Goal: Find specific page/section: Find specific page/section

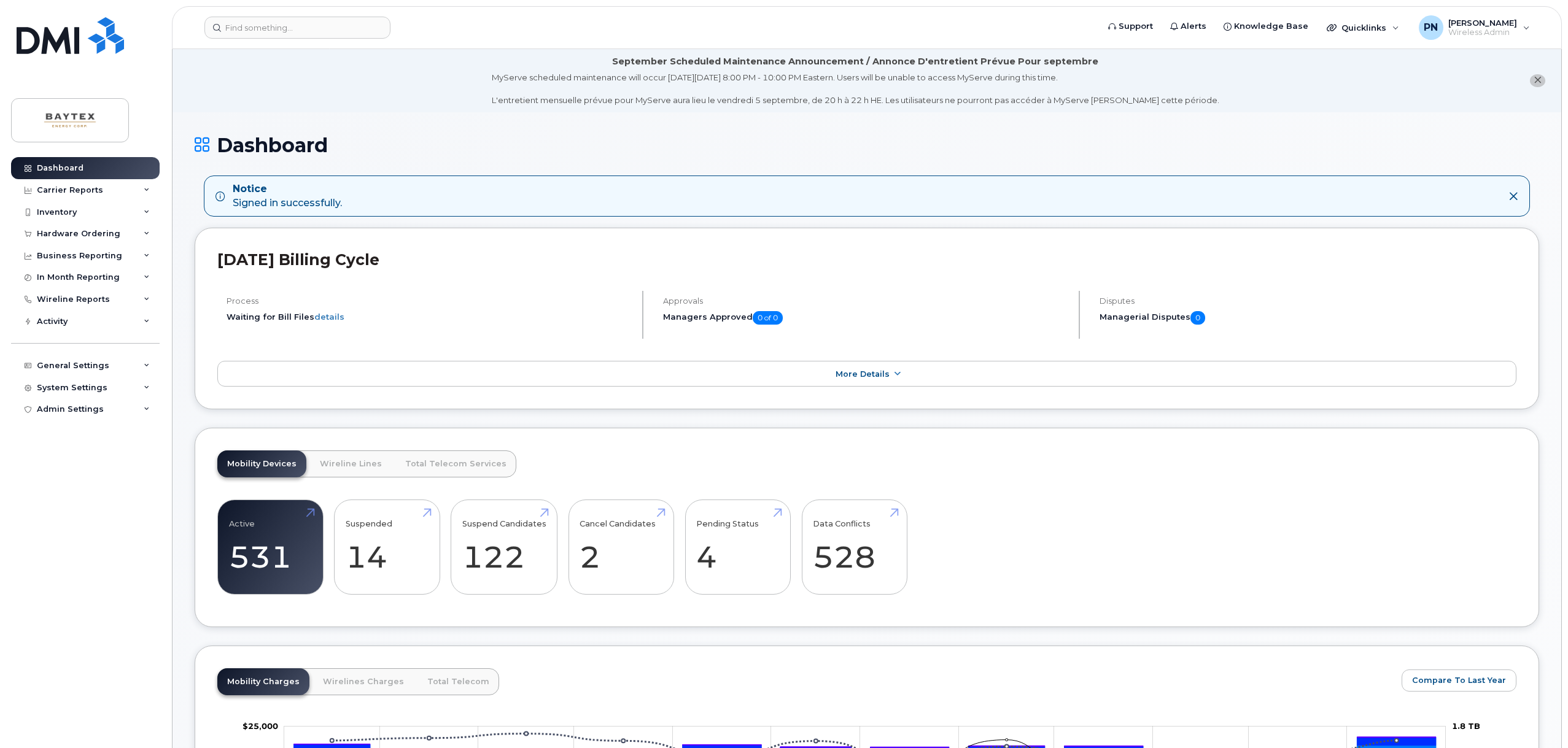
click at [463, 296] on div "Process Waiting for Bill Files details" at bounding box center [430, 315] width 426 height 48
click at [256, 28] on input at bounding box center [297, 27] width 186 height 22
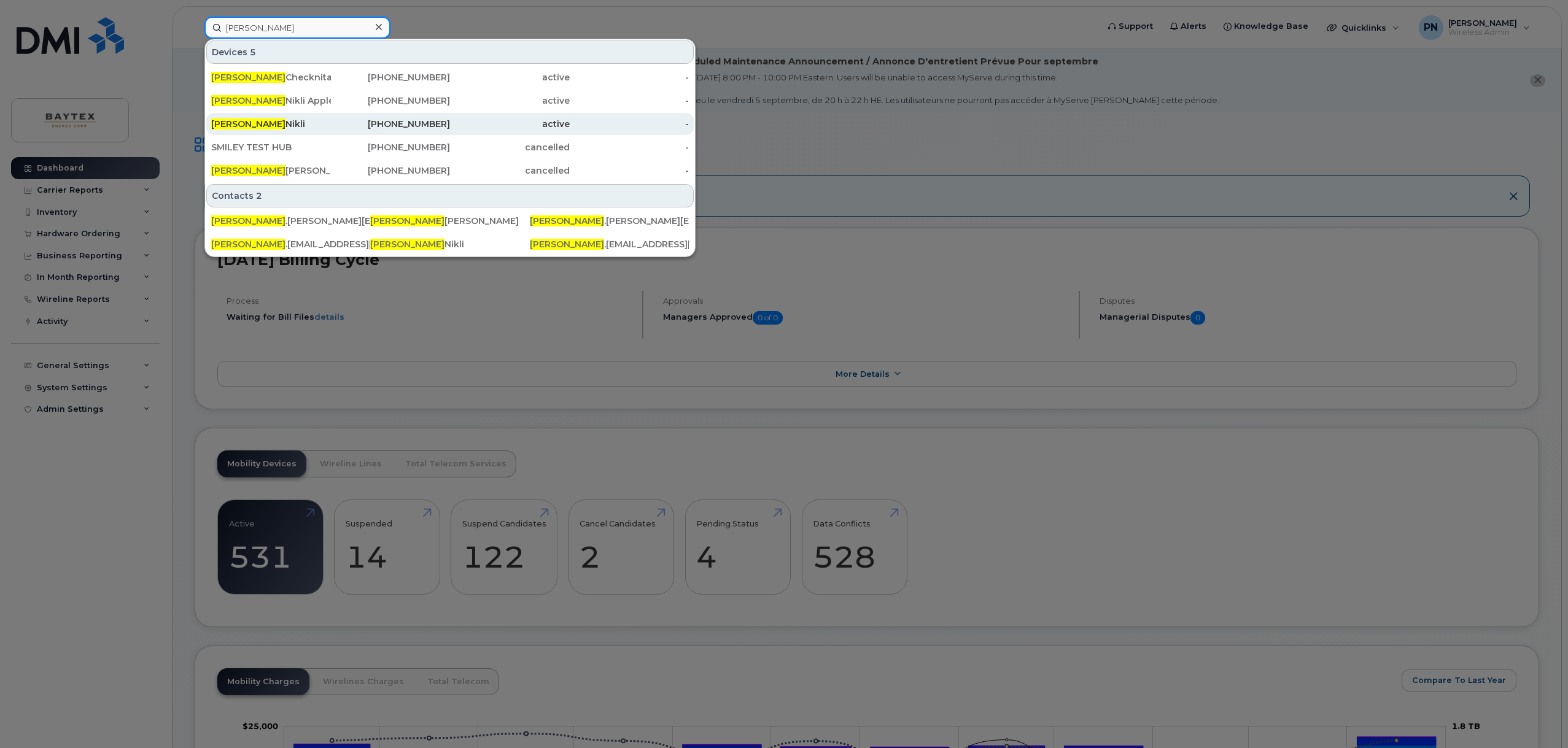
type input "[PERSON_NAME]"
click at [238, 130] on div "[PERSON_NAME]" at bounding box center [271, 123] width 120 height 22
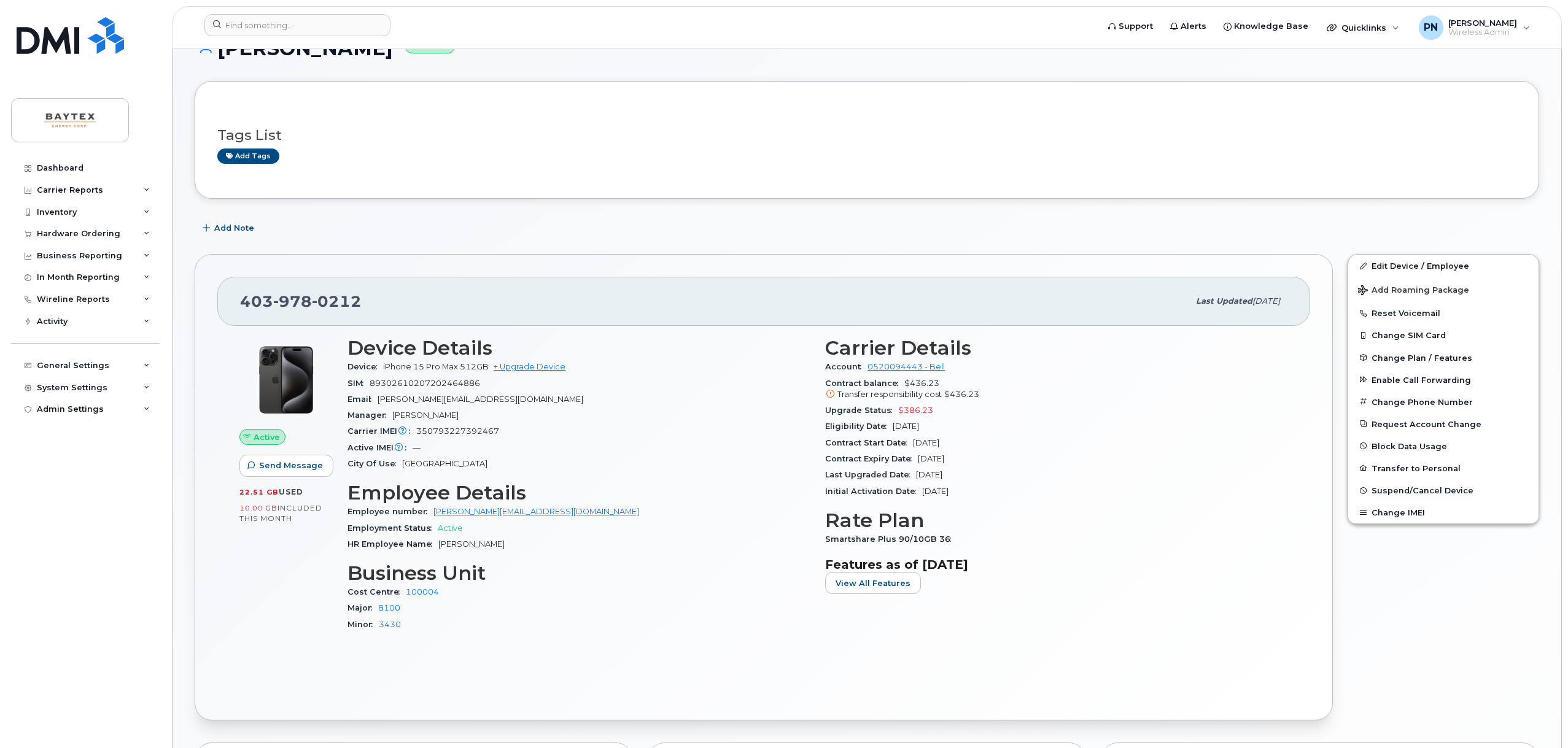
scroll to position [368, 0]
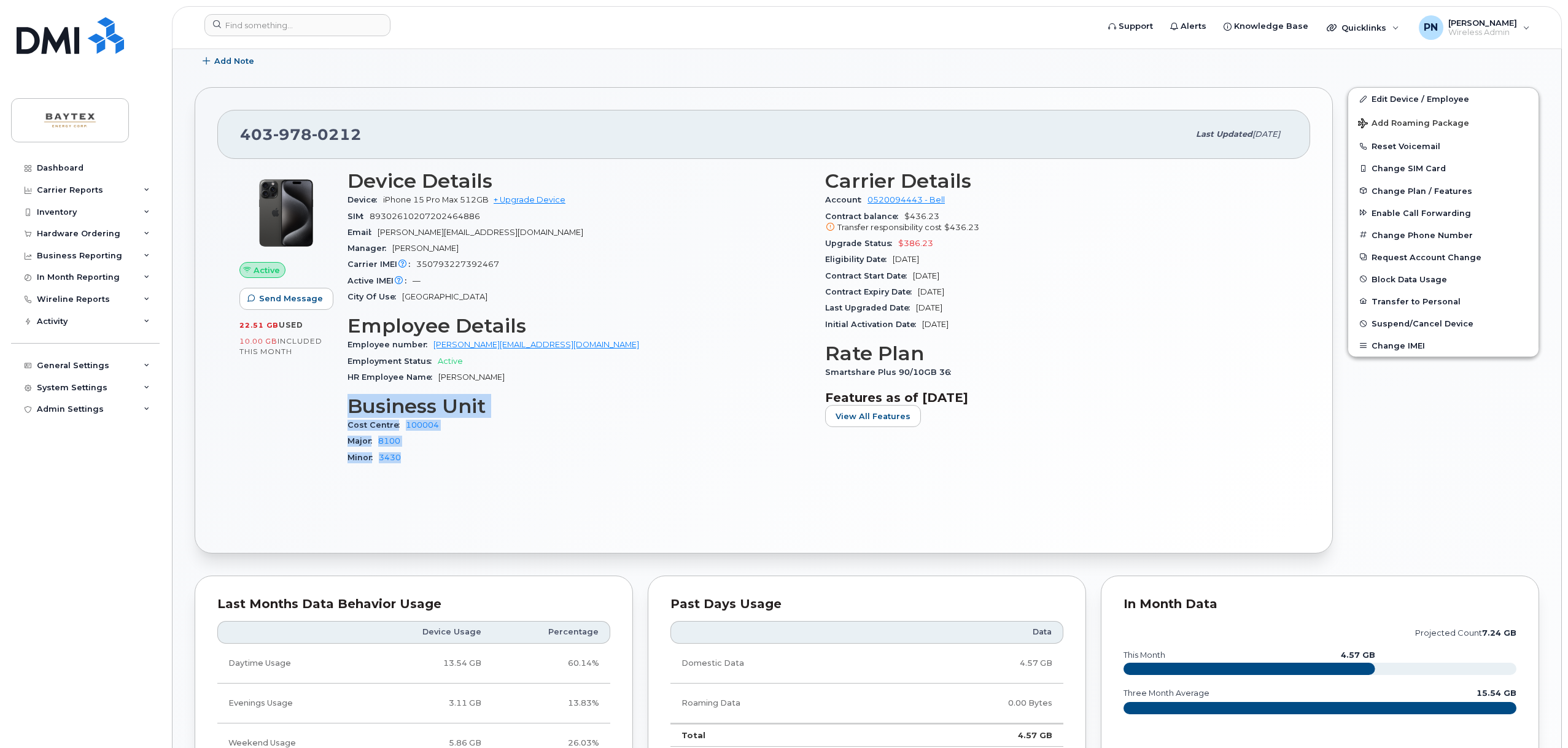
drag, startPoint x: 349, startPoint y: 404, endPoint x: 510, endPoint y: 459, distance: 170.1
click at [510, 459] on section "Business Unit Cost Centre 100004 Major 8100 Minor 3430" at bounding box center [579, 430] width 463 height 71
click at [477, 435] on div "Major 8100" at bounding box center [579, 441] width 463 height 16
click at [611, 450] on div "Minor 3430" at bounding box center [579, 457] width 463 height 16
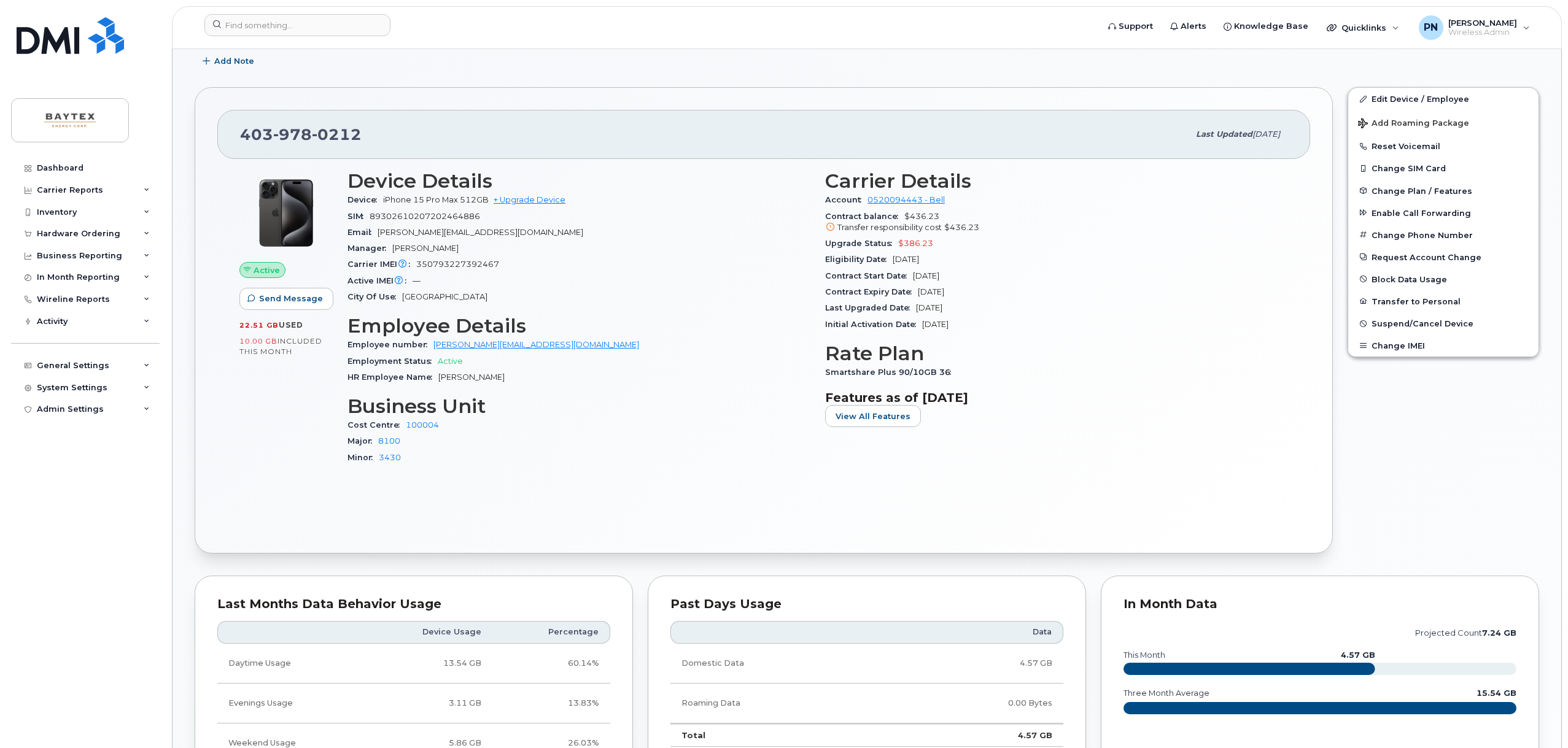
click at [611, 450] on div "Minor 3430" at bounding box center [579, 457] width 463 height 16
drag, startPoint x: 341, startPoint y: 426, endPoint x: 444, endPoint y: 429, distance: 103.0
click at [444, 429] on div "Device Details Device iPhone 15 Pro Max 512GB + Upgrade Device SIM 893026102072…" at bounding box center [579, 322] width 477 height 320
drag, startPoint x: 344, startPoint y: 439, endPoint x: 395, endPoint y: 445, distance: 51.4
click at [405, 442] on div "Device Details Device iPhone 15 Pro Max 512GB + Upgrade Device SIM 893026102072…" at bounding box center [579, 322] width 477 height 320
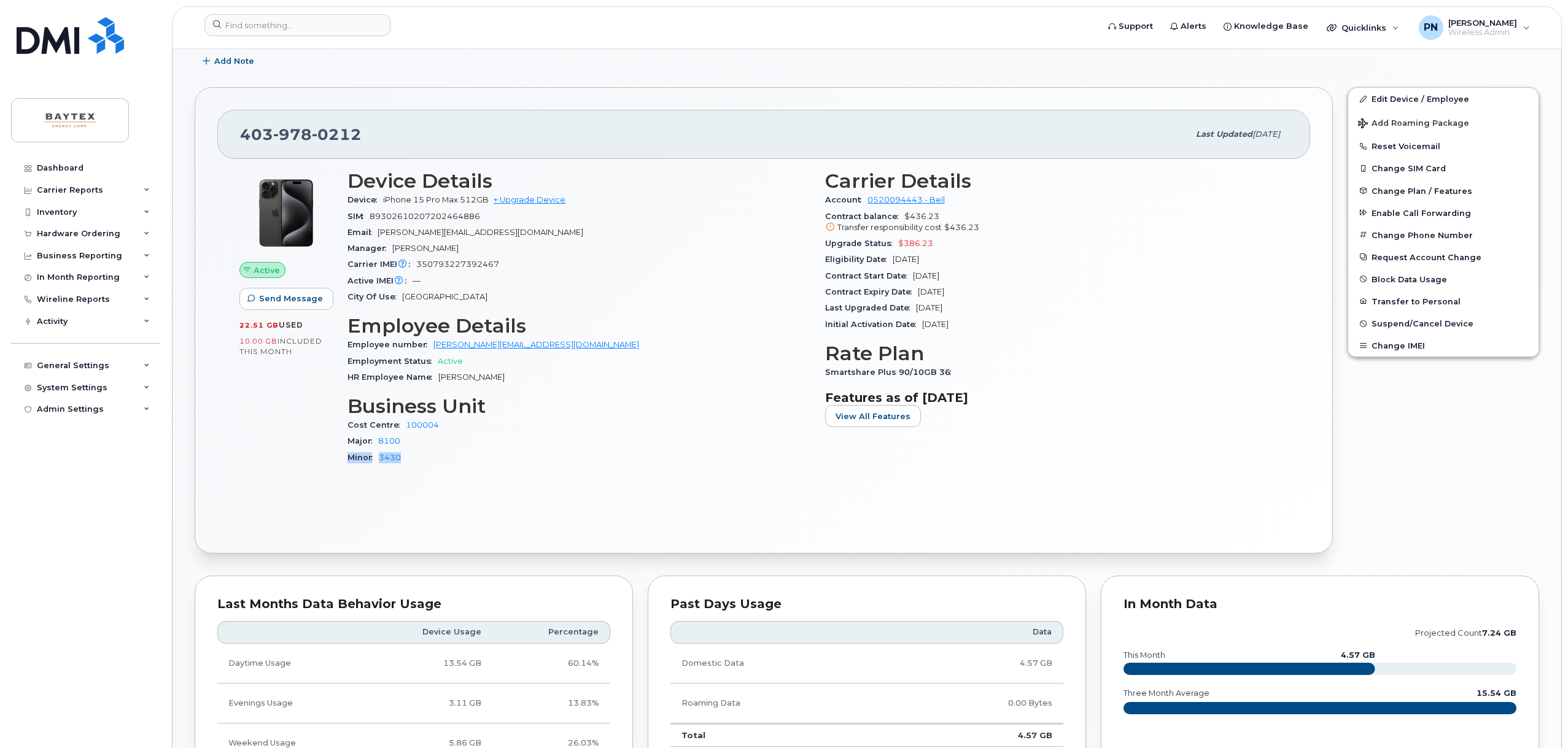
drag, startPoint x: 341, startPoint y: 459, endPoint x: 402, endPoint y: 459, distance: 61.0
click at [402, 459] on div "Device Details Device iPhone 15 Pro Max 512GB + Upgrade Device SIM 893026102072…" at bounding box center [579, 322] width 477 height 320
click at [523, 444] on div "Major 8100" at bounding box center [579, 441] width 463 height 16
click at [617, 316] on h3 "Employee Details" at bounding box center [579, 325] width 463 height 22
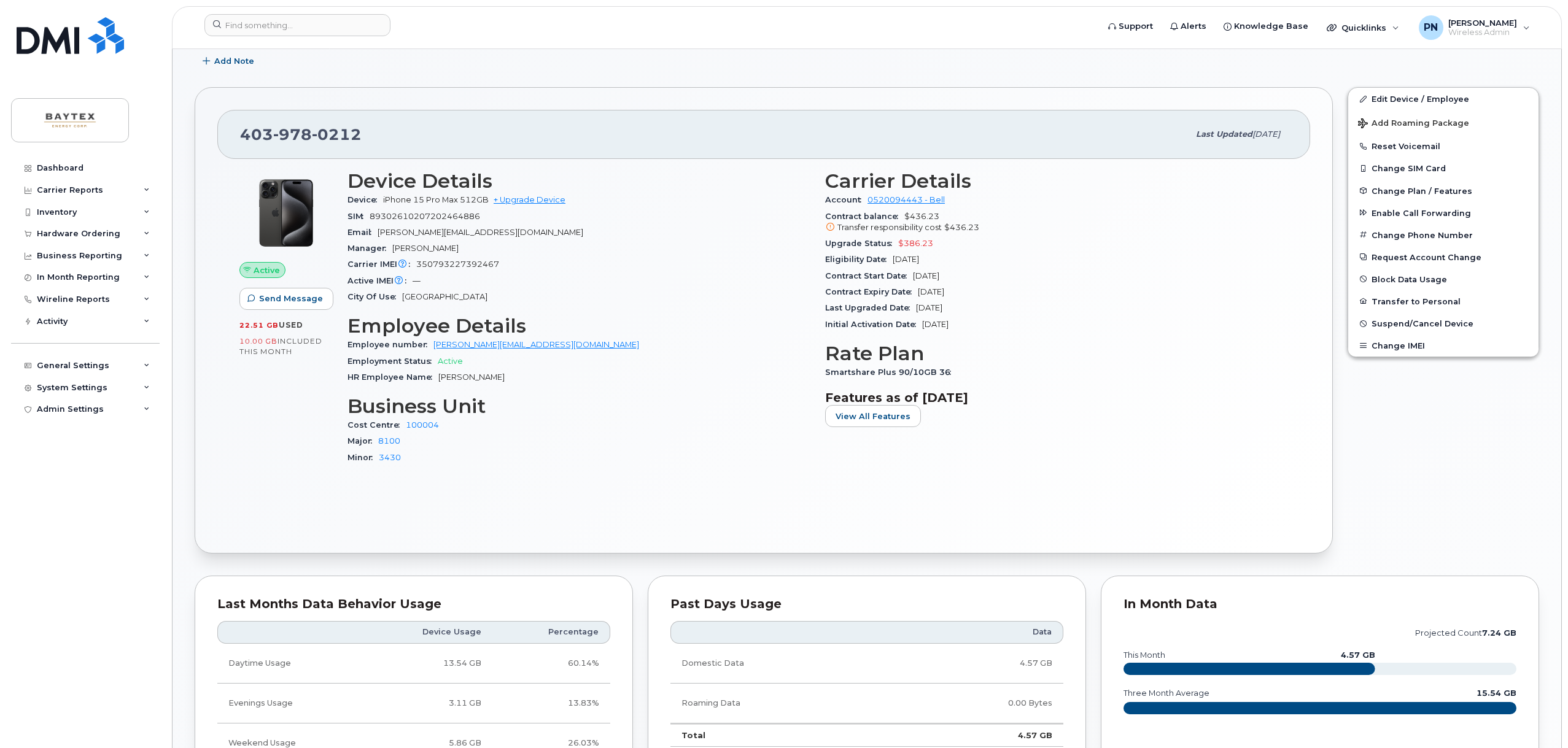
click at [110, 584] on div "Dashboard Carrier Reports Monthly Billing Data Daily Data Pooling Data Behavior…" at bounding box center [87, 443] width 152 height 572
